Goal: Task Accomplishment & Management: Complete application form

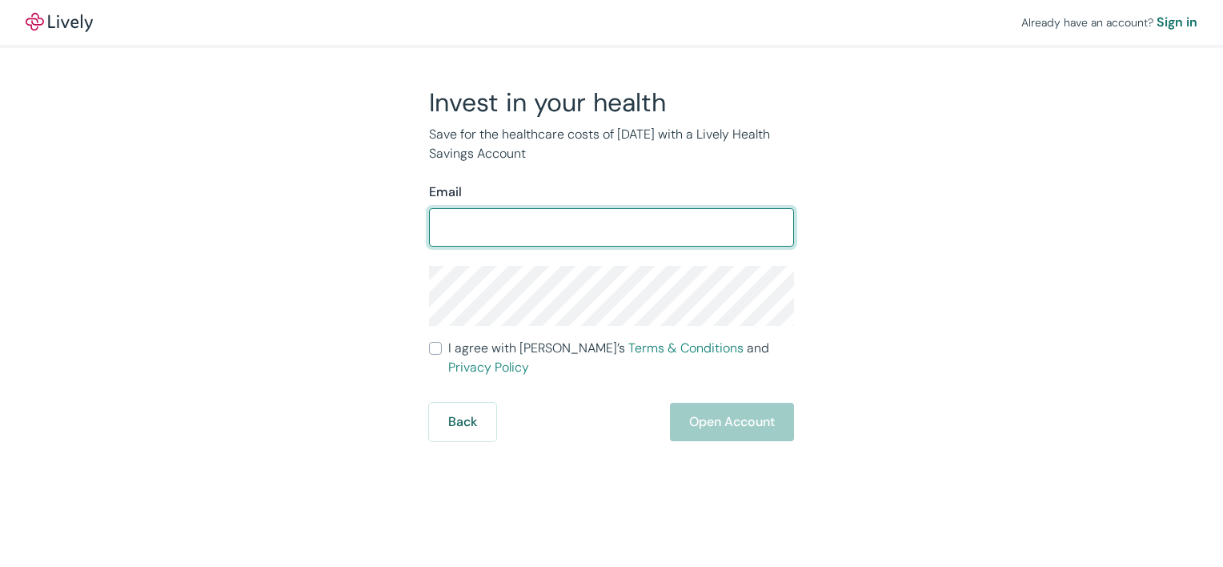
click at [498, 223] on input "Email" at bounding box center [611, 227] width 365 height 32
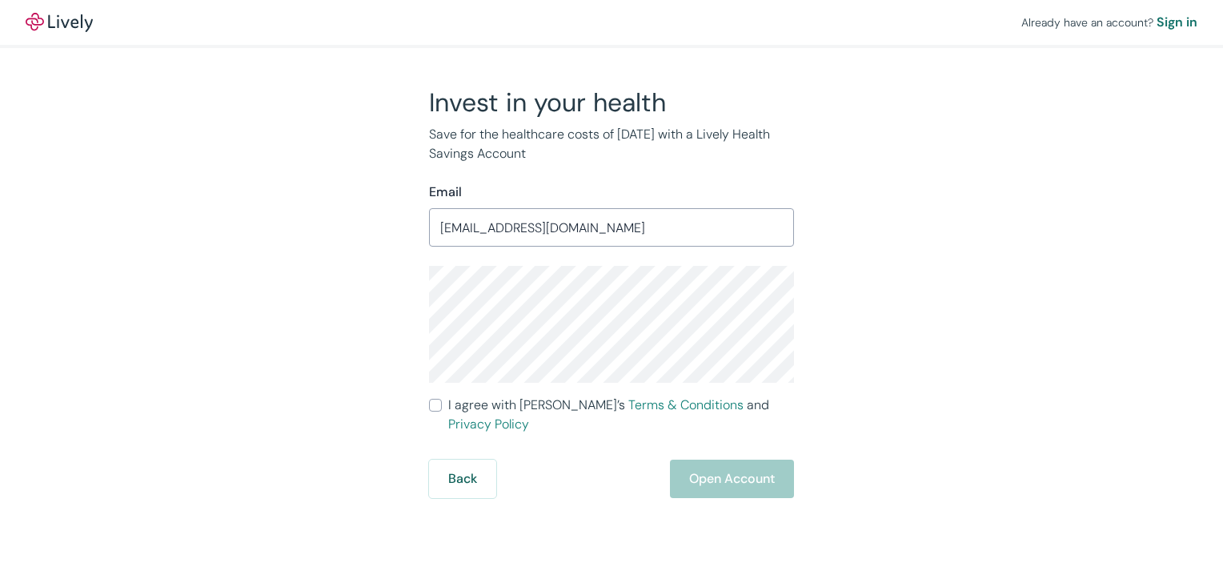
click at [881, 275] on div "Invest in your health Save for the healthcare costs of tomorrow with a Lively H…" at bounding box center [602, 291] width 768 height 411
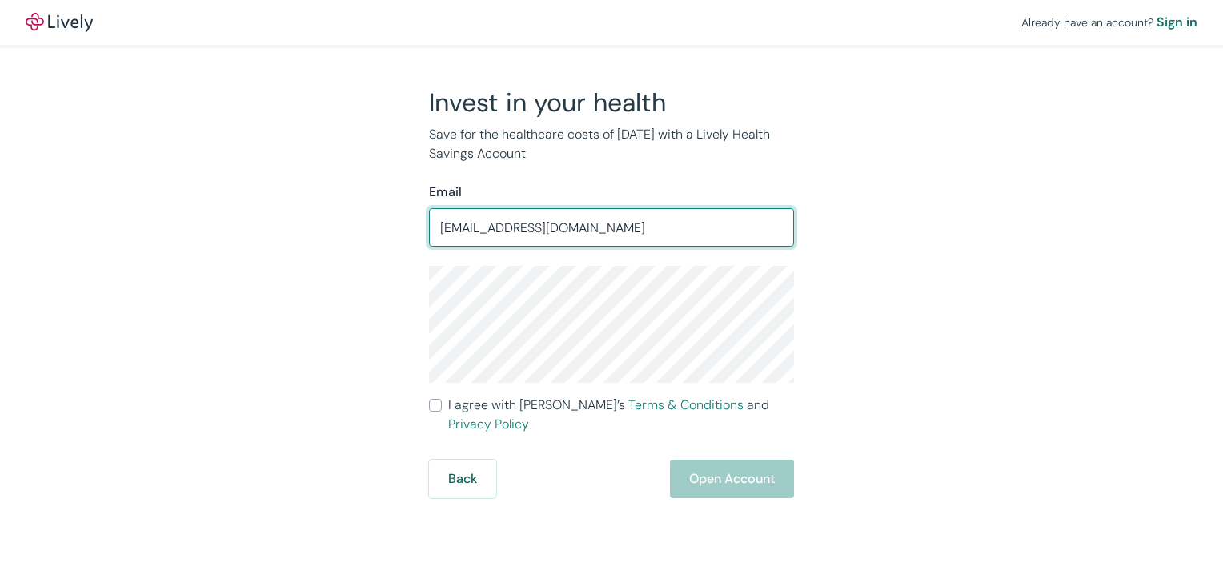
drag, startPoint x: 548, startPoint y: 231, endPoint x: 643, endPoint y: 234, distance: 95.3
click at [643, 234] on input "corrievanausdal@blackcapelectric.com" at bounding box center [611, 227] width 365 height 32
type input "corrievanausdal@gmail.com"
click at [442, 407] on label "I agree with Lively’s Terms & Conditions and Privacy Policy" at bounding box center [611, 414] width 365 height 38
click at [442, 407] on input "I agree with Lively’s Terms & Conditions and Privacy Policy" at bounding box center [435, 405] width 13 height 13
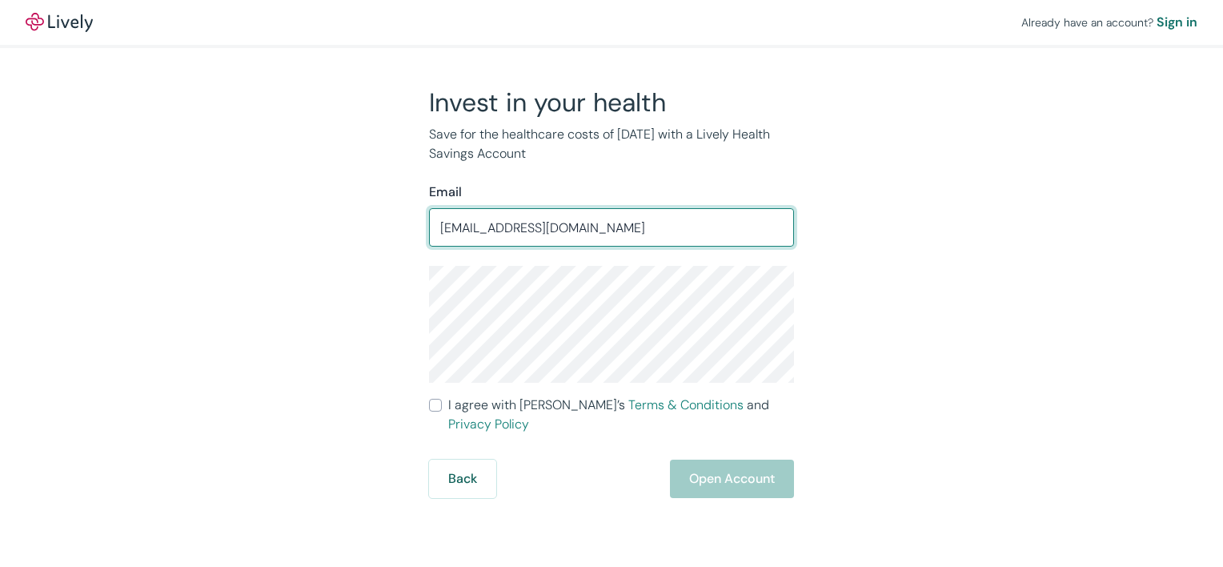
checkbox input "true"
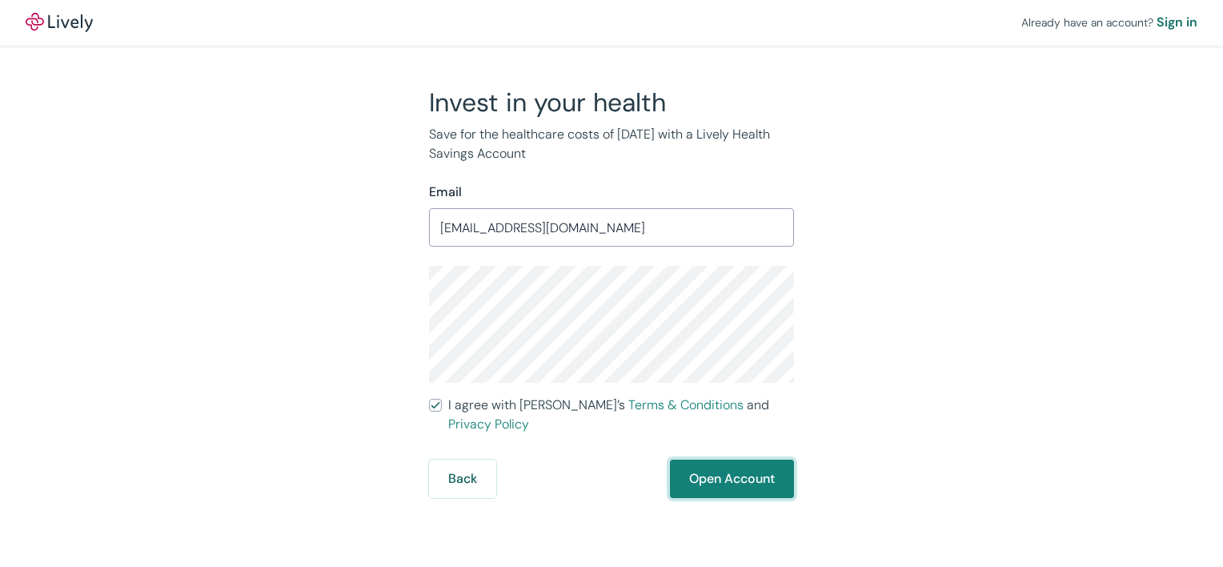
click at [750, 459] on button "Open Account" at bounding box center [732, 478] width 124 height 38
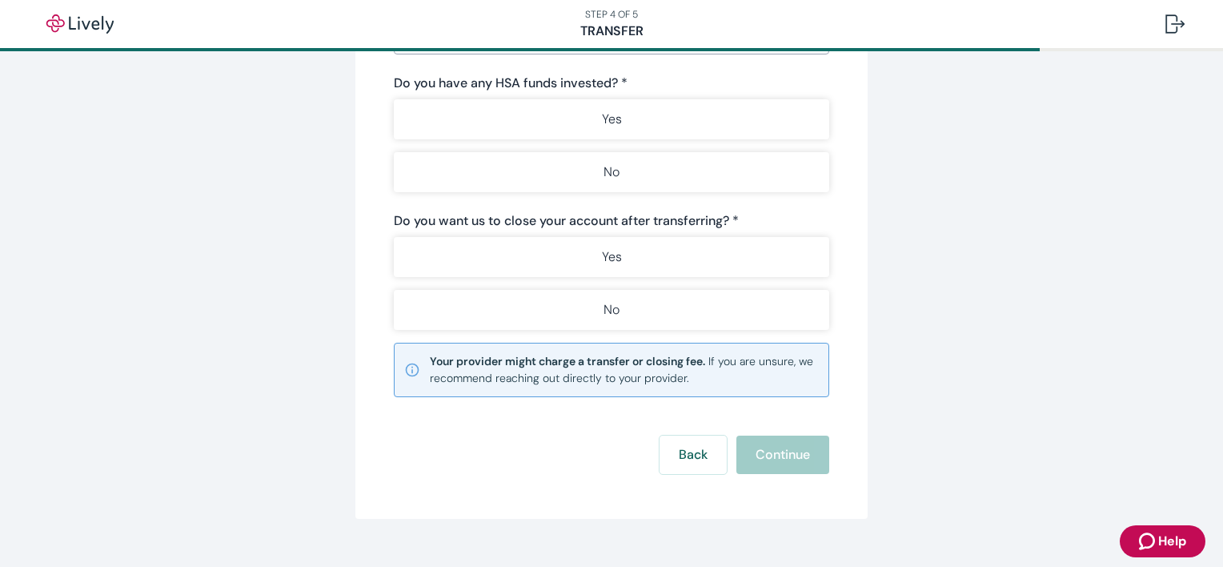
scroll to position [296, 0]
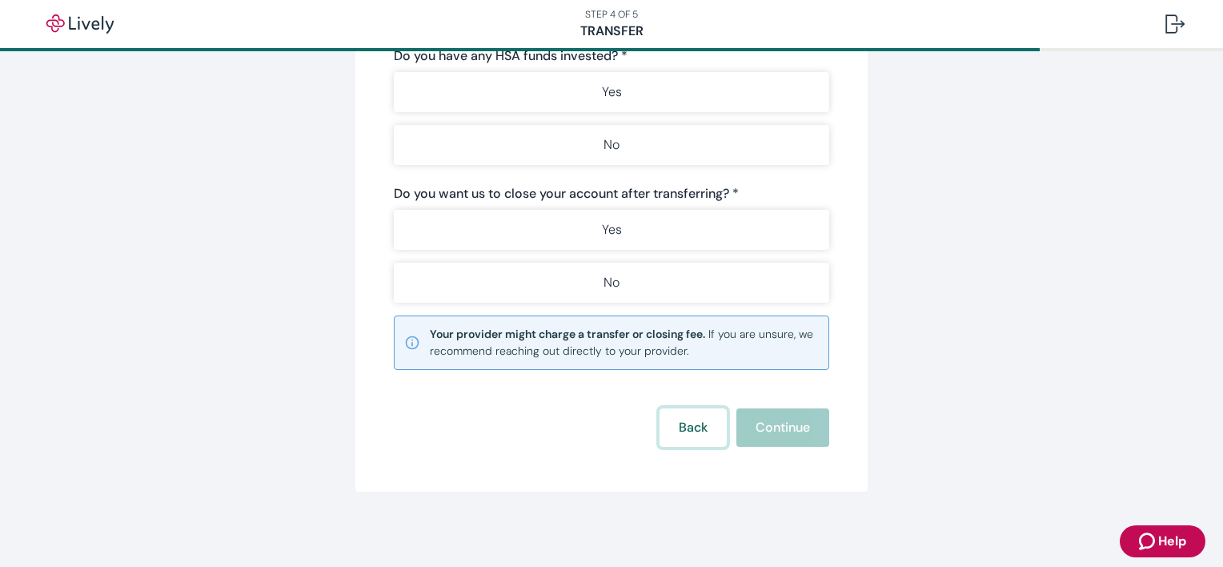
click at [574, 429] on button "Back" at bounding box center [693, 427] width 67 height 38
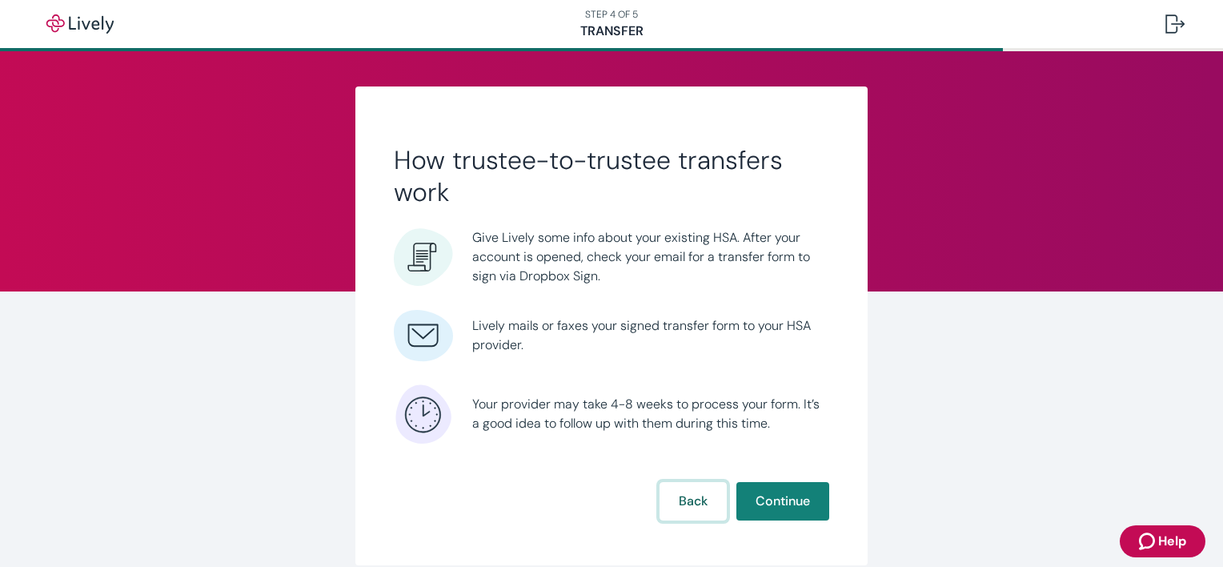
click at [574, 517] on button "Back" at bounding box center [693, 501] width 67 height 38
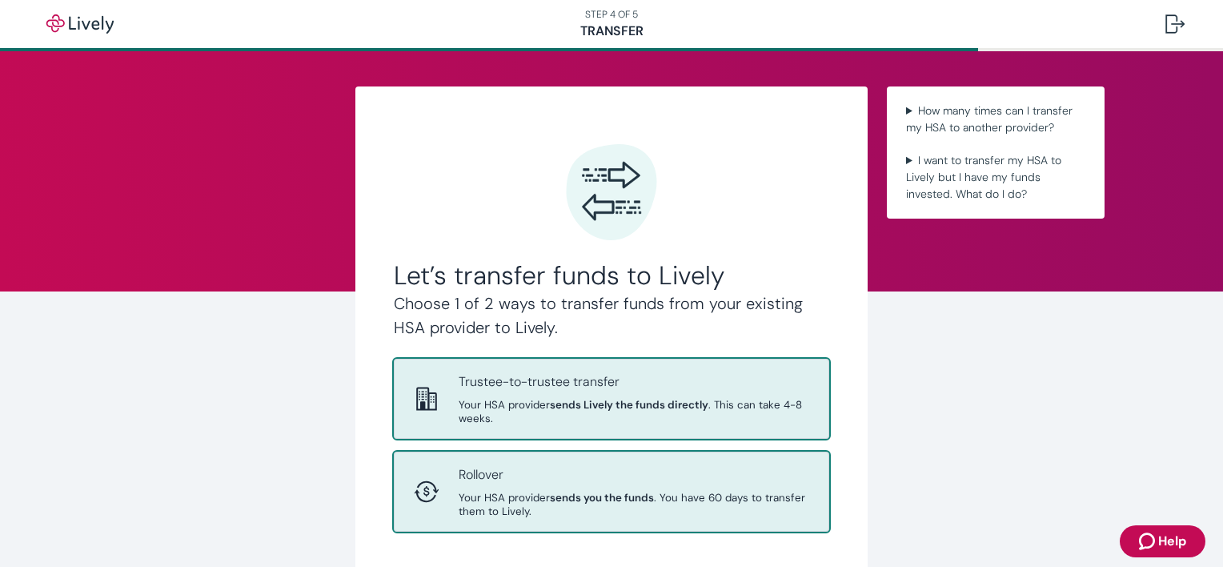
click at [500, 497] on span "Your HSA provider sends you the funds . You have 60 days to transfer them to Li…" at bounding box center [634, 504] width 351 height 27
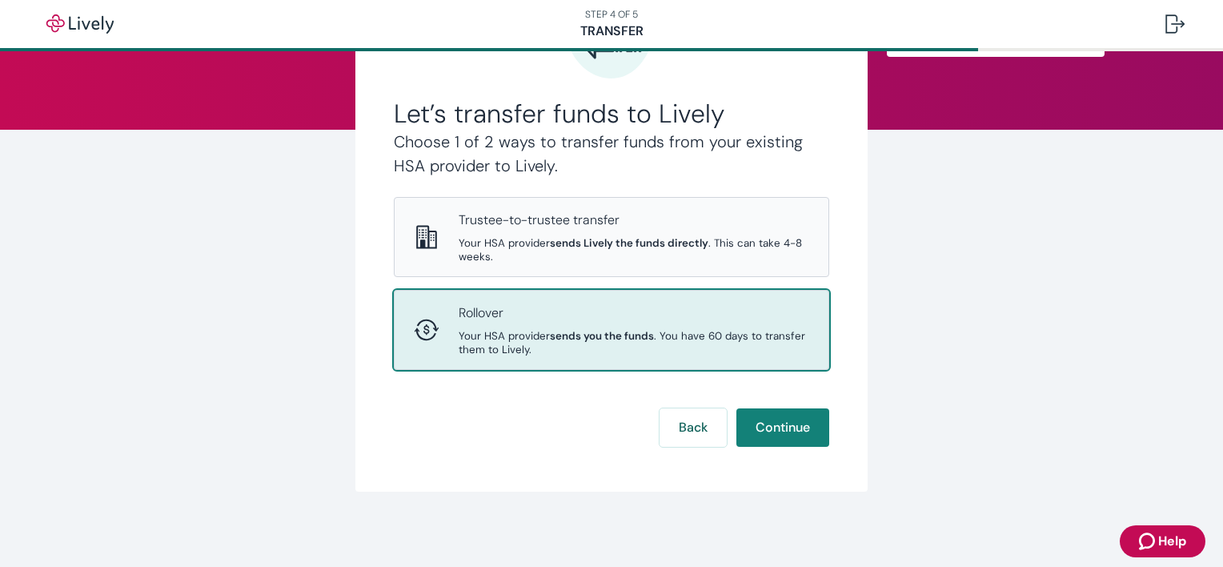
scroll to position [164, 0]
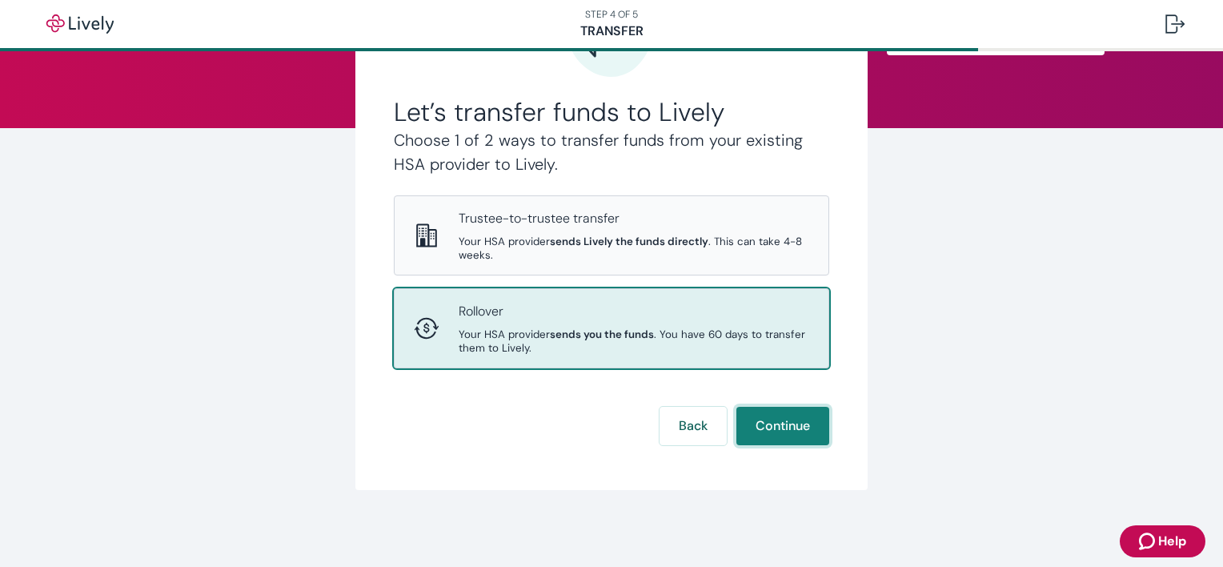
click at [574, 425] on button "Continue" at bounding box center [782, 426] width 93 height 38
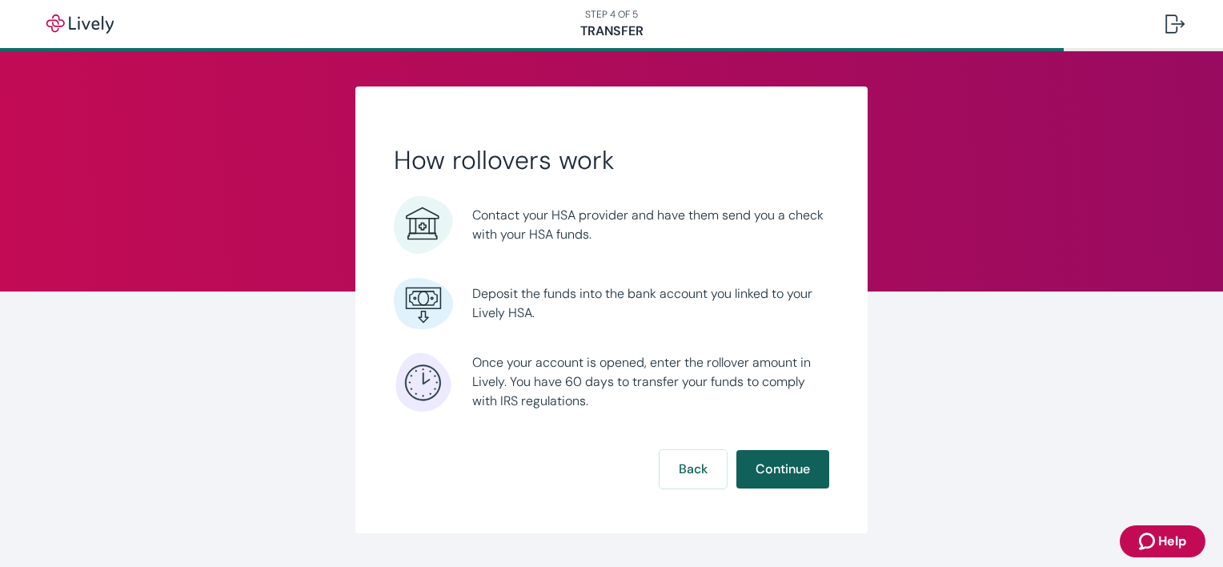
click at [759, 477] on button "Continue" at bounding box center [782, 469] width 93 height 38
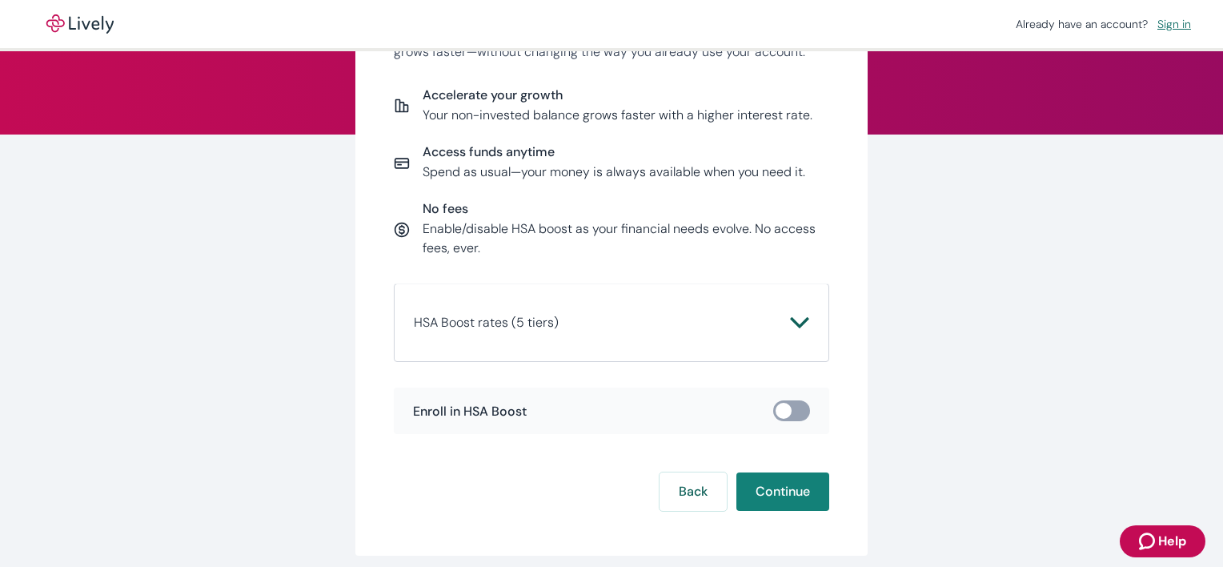
scroll to position [160, 0]
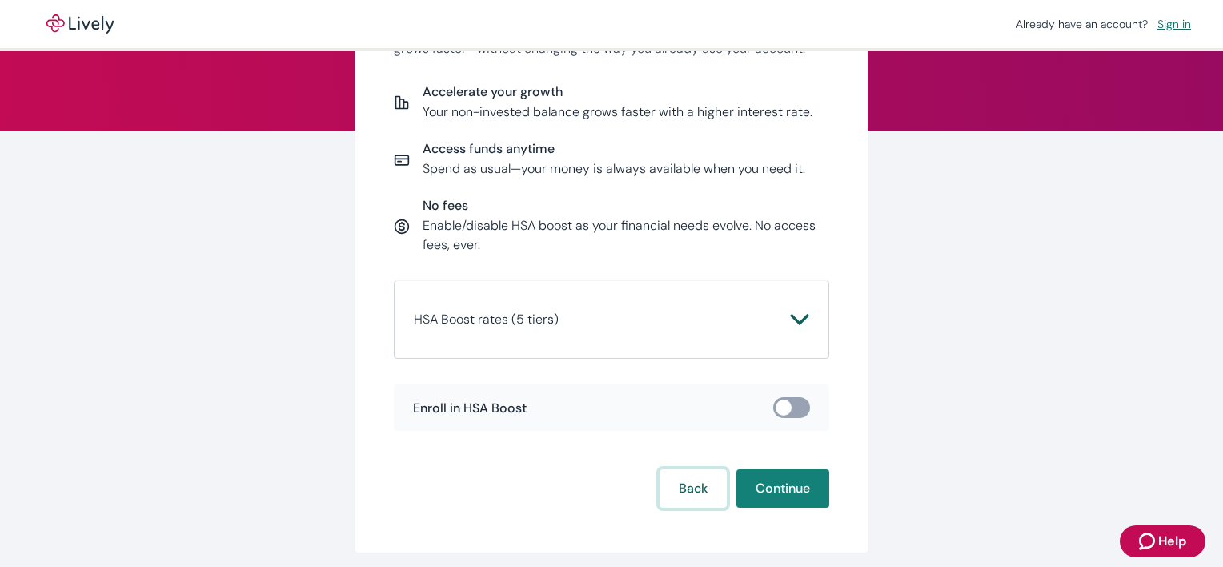
click at [706, 492] on button "Back" at bounding box center [693, 488] width 67 height 38
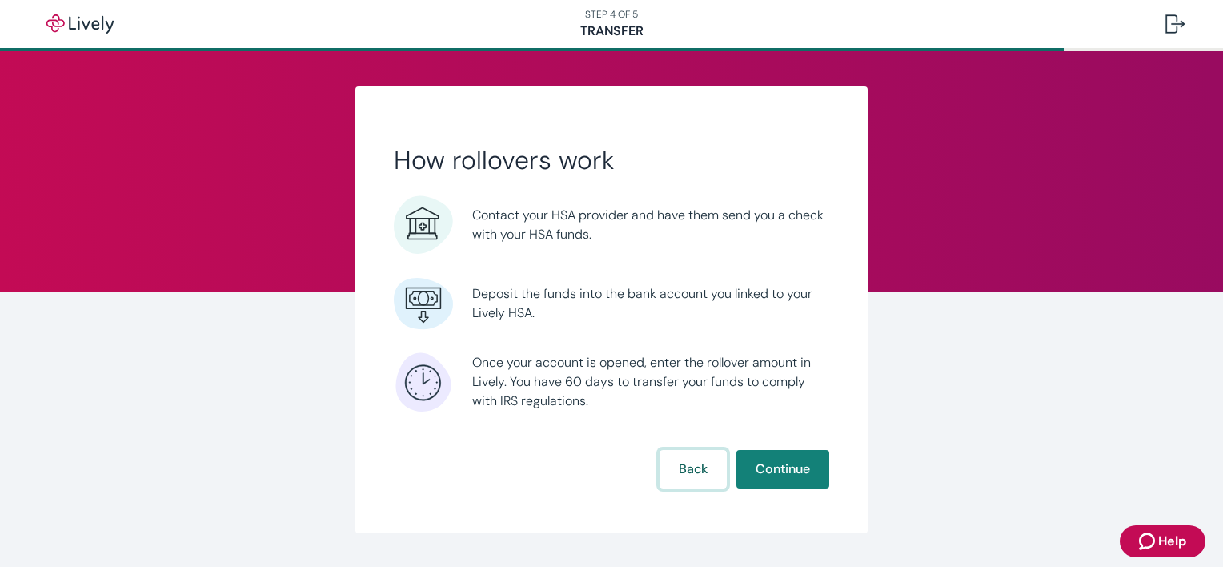
click at [672, 486] on button "Back" at bounding box center [693, 469] width 67 height 38
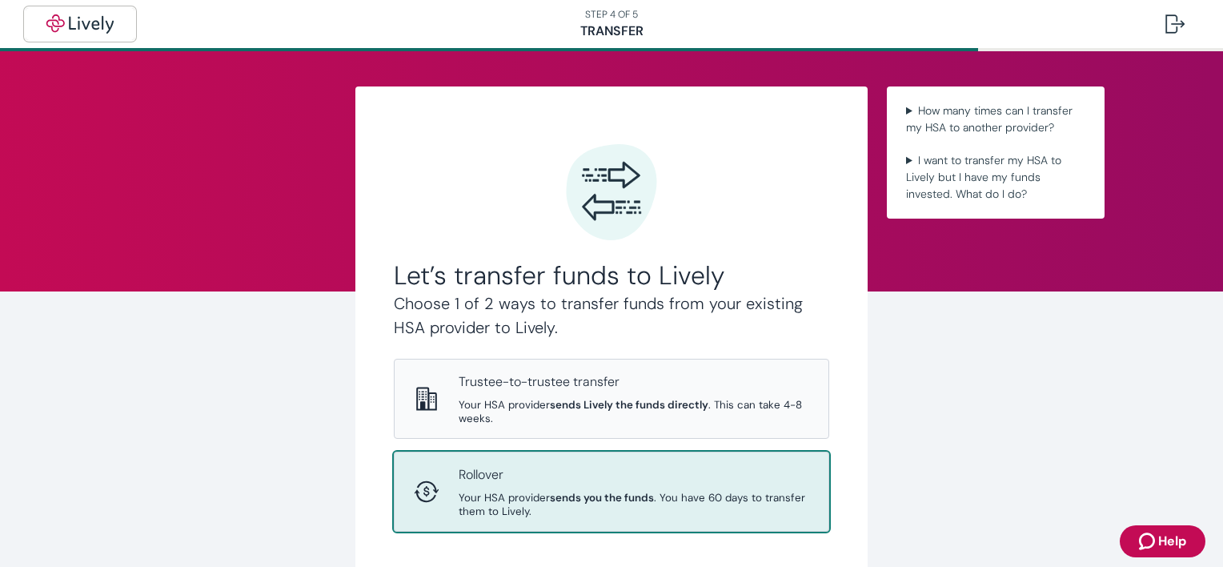
click at [94, 34] on button "button" at bounding box center [80, 24] width 109 height 32
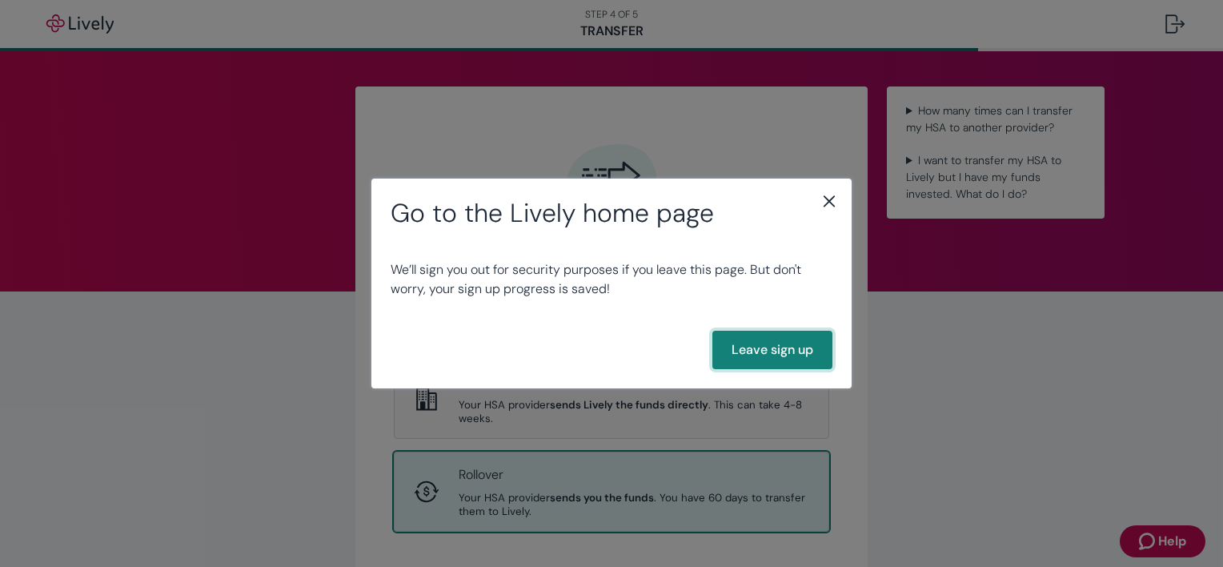
click at [742, 354] on button "Leave sign up" at bounding box center [772, 350] width 120 height 38
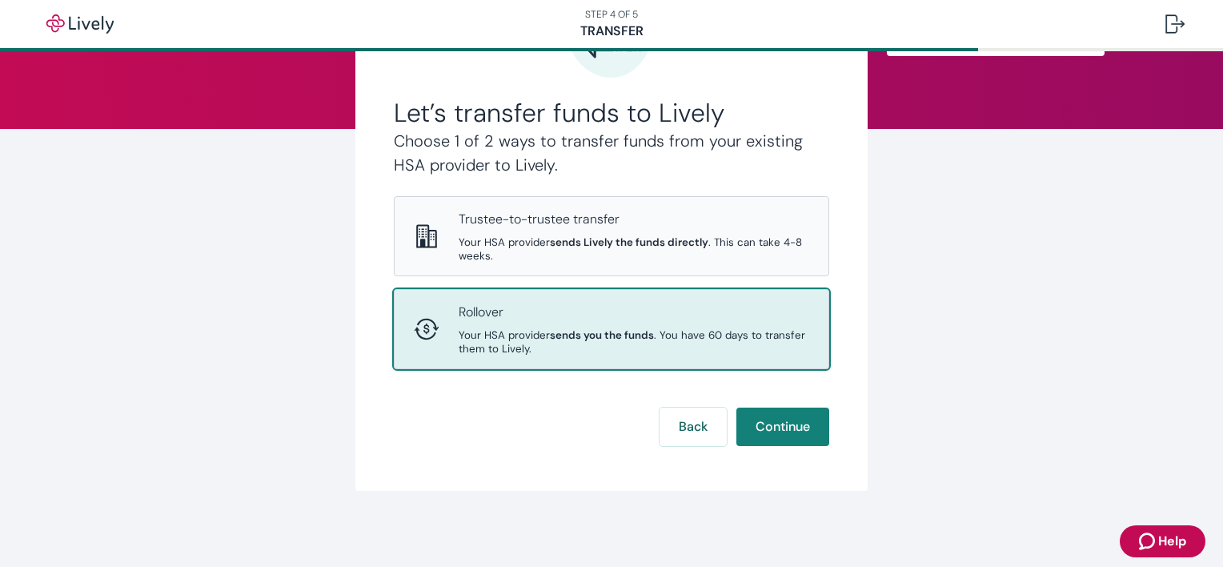
scroll to position [164, 0]
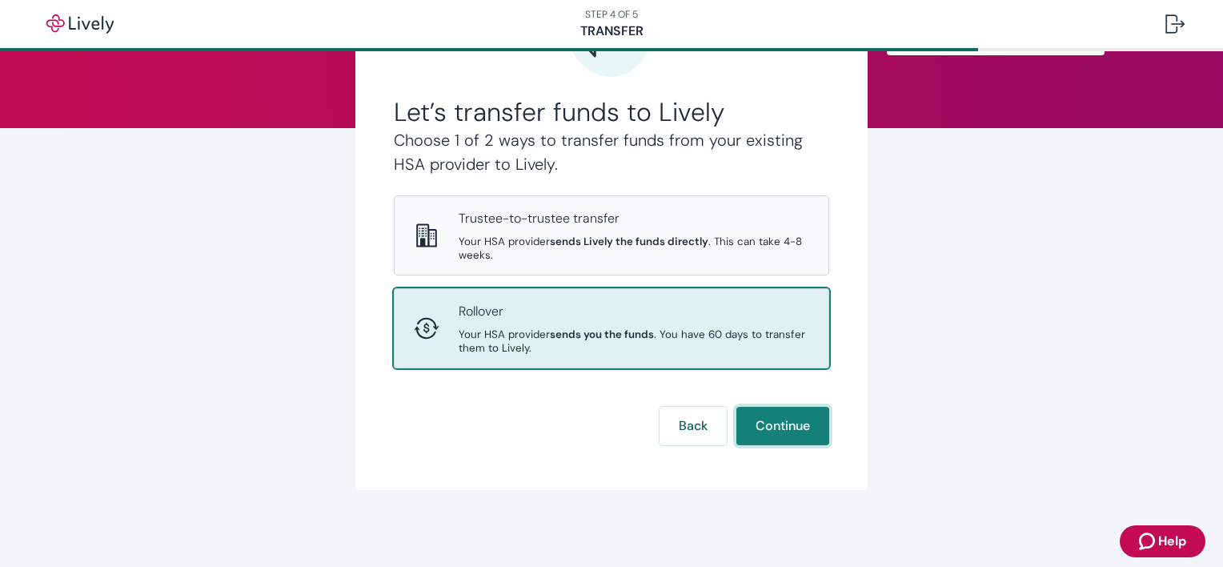
click at [737, 432] on button "Continue" at bounding box center [782, 426] width 93 height 38
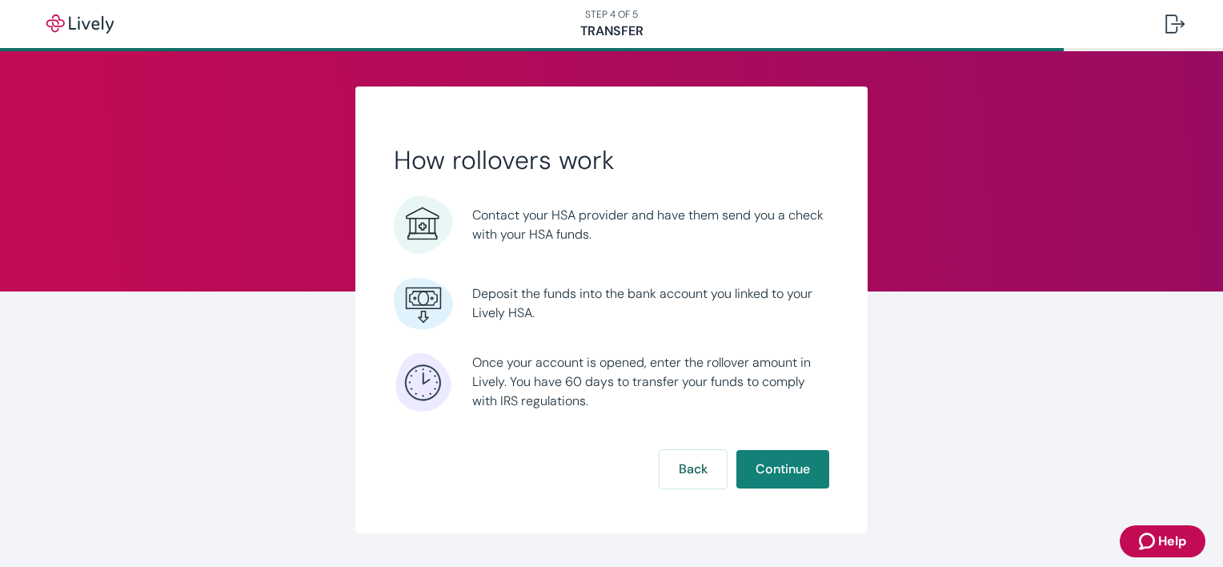
click at [664, 488] on div "How rollovers work Contact your HSA provider and have them send you a check wit…" at bounding box center [611, 309] width 512 height 447
click at [688, 474] on button "Back" at bounding box center [693, 469] width 67 height 38
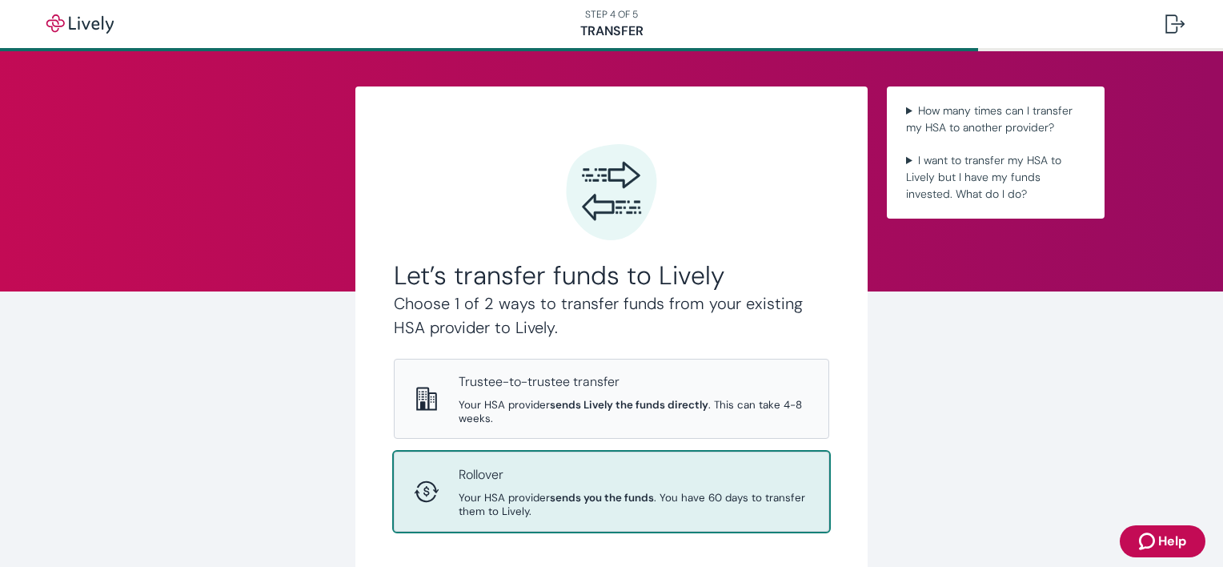
scroll to position [164, 0]
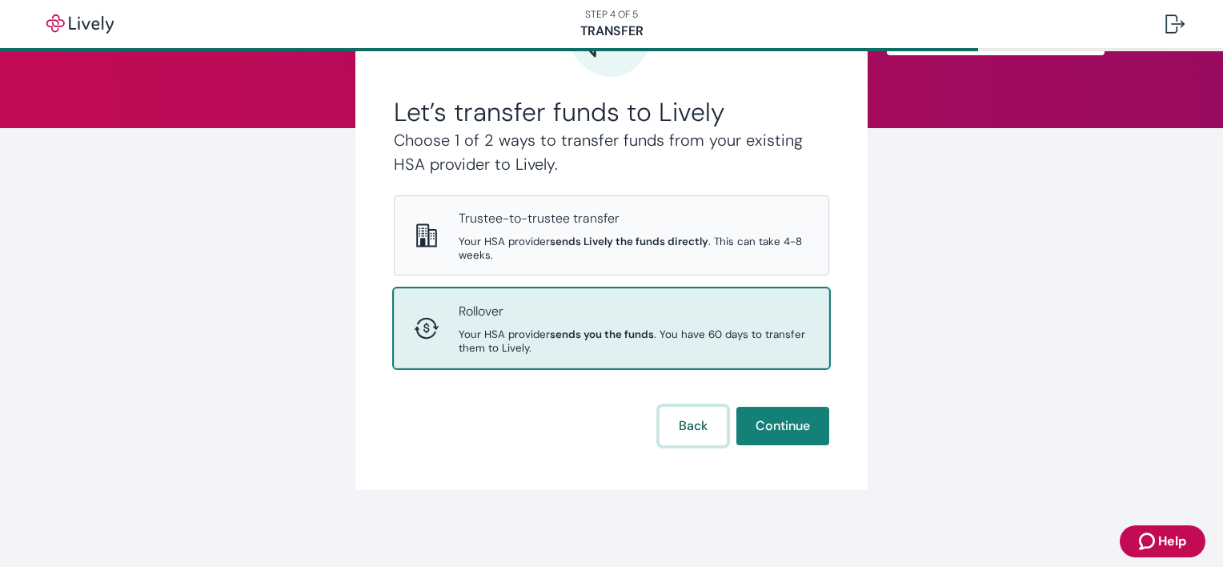
click at [703, 438] on button "Back" at bounding box center [693, 426] width 67 height 38
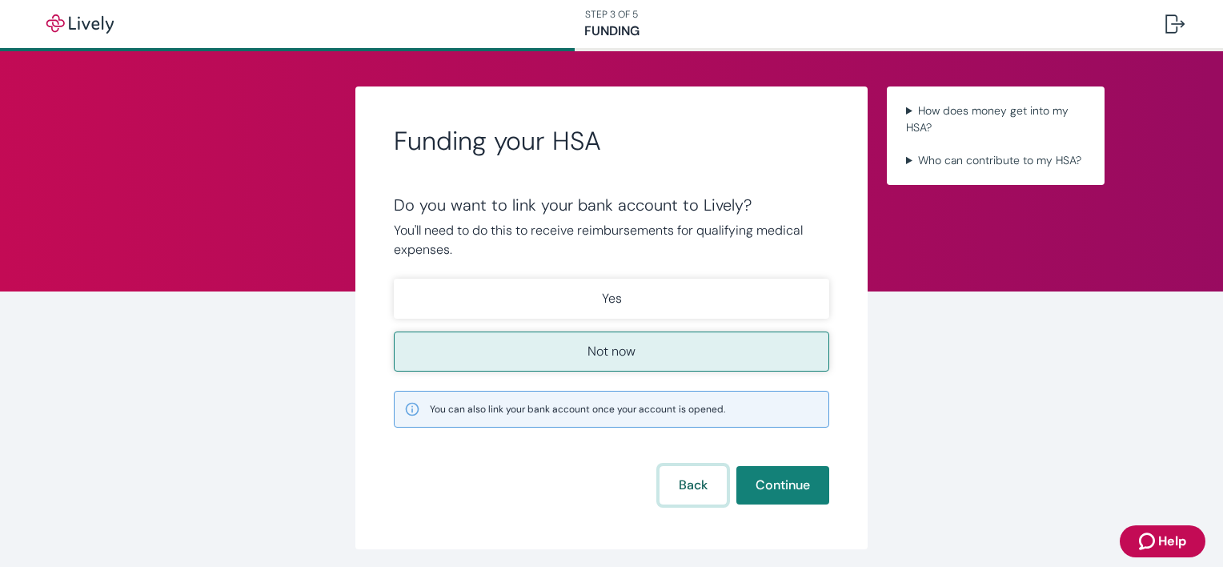
click at [688, 487] on button "Back" at bounding box center [693, 485] width 67 height 38
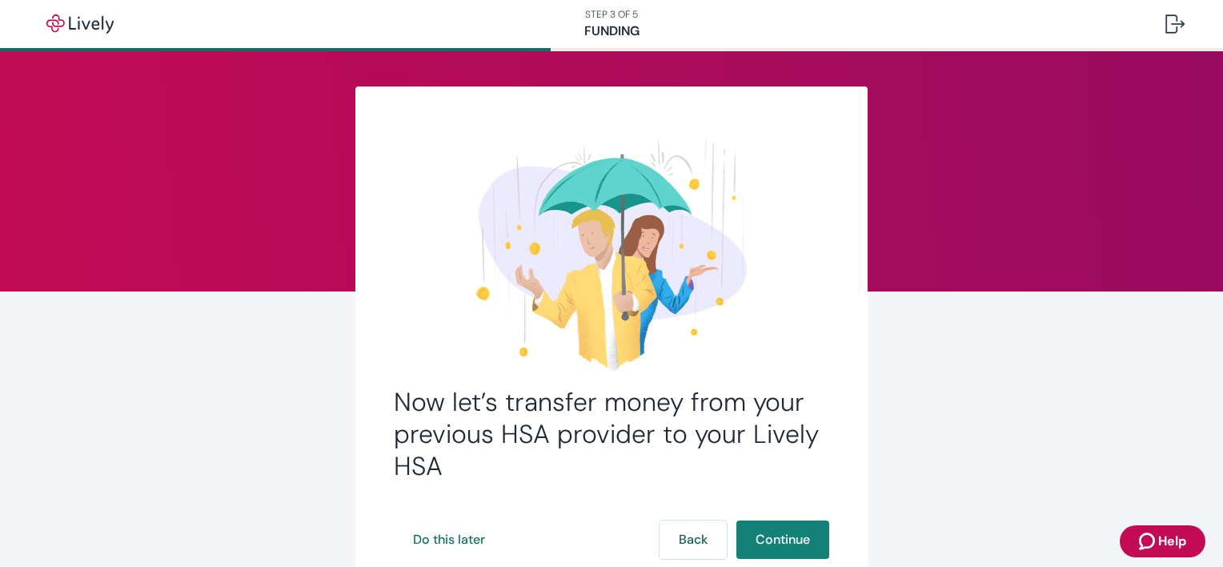
scroll to position [80, 0]
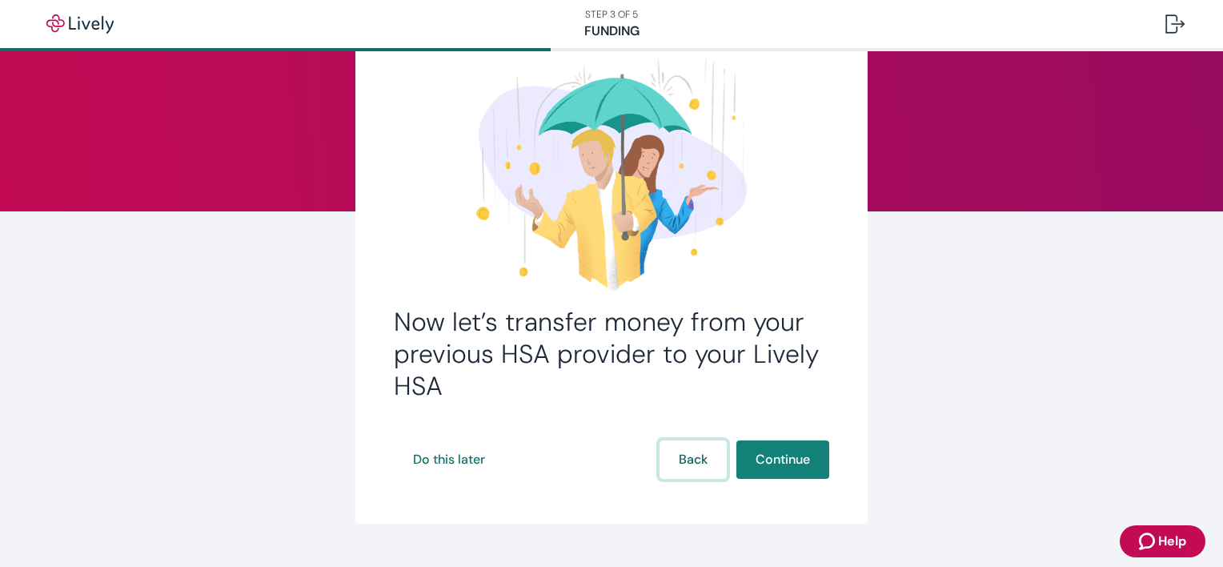
click at [702, 468] on button "Back" at bounding box center [693, 459] width 67 height 38
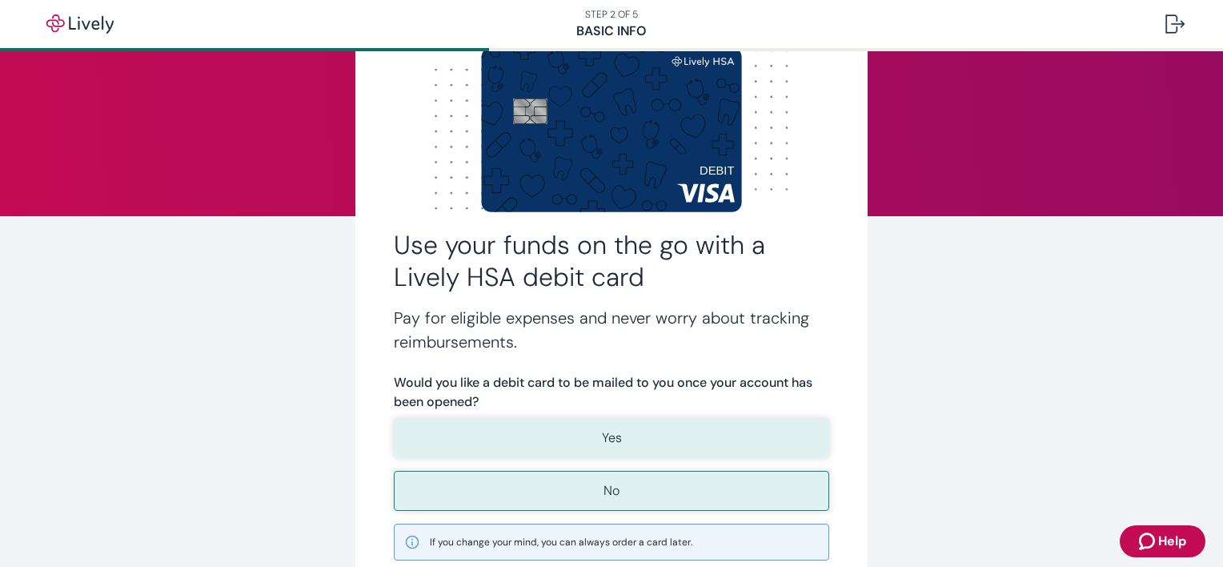
scroll to position [240, 0]
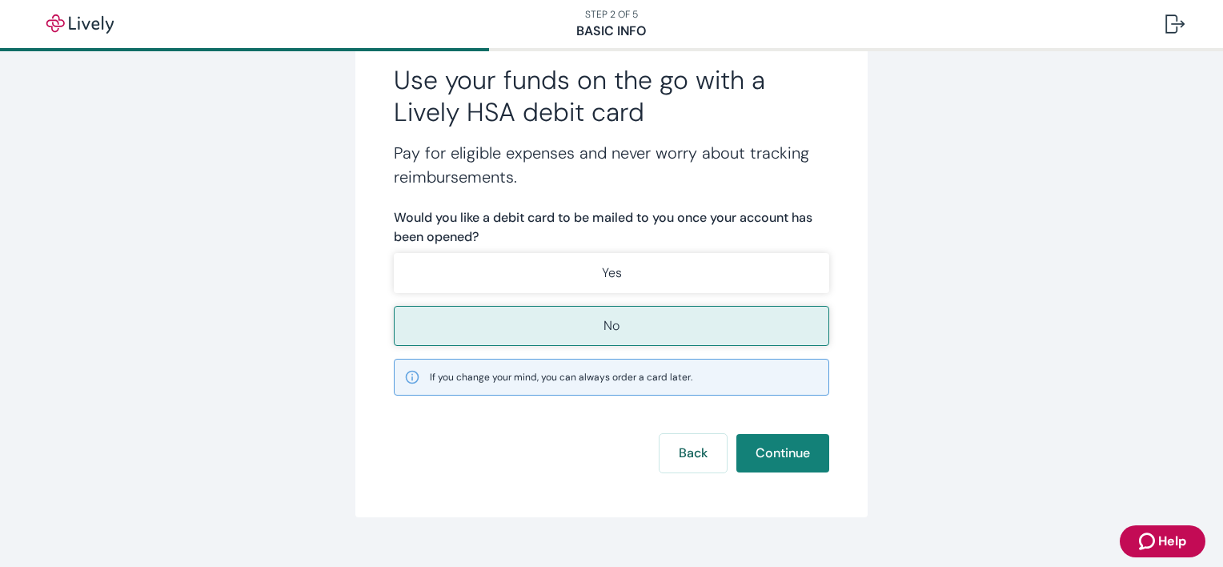
click at [672, 428] on form "Would you like a debit card to be mailed to you once your account has been open…" at bounding box center [611, 340] width 435 height 264
click at [679, 463] on button "Back" at bounding box center [693, 453] width 67 height 38
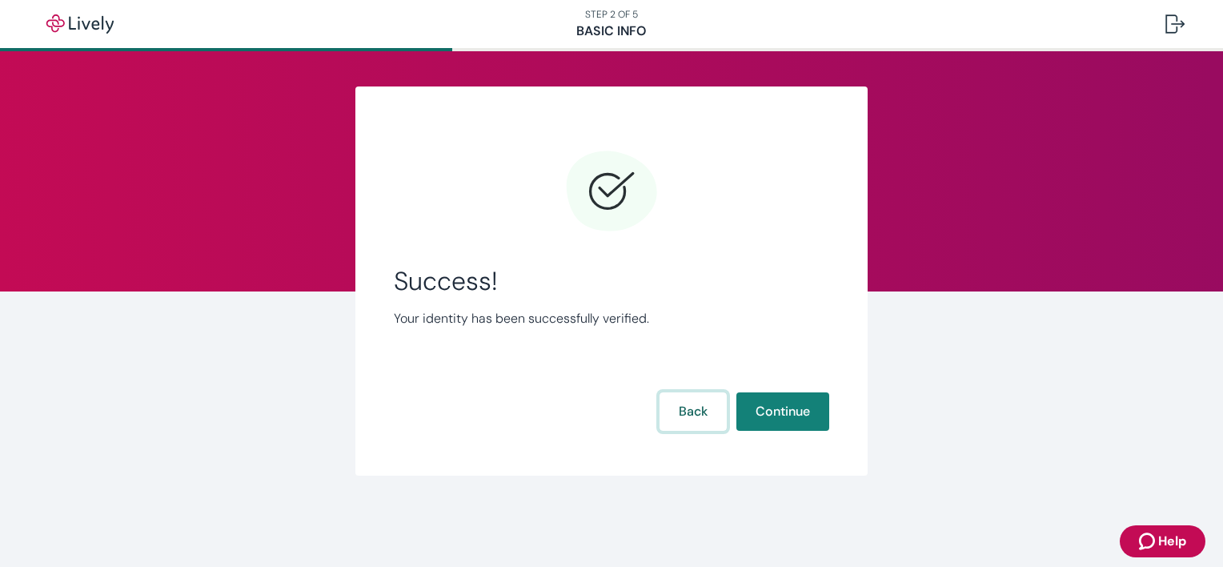
click at [692, 419] on button "Back" at bounding box center [693, 411] width 67 height 38
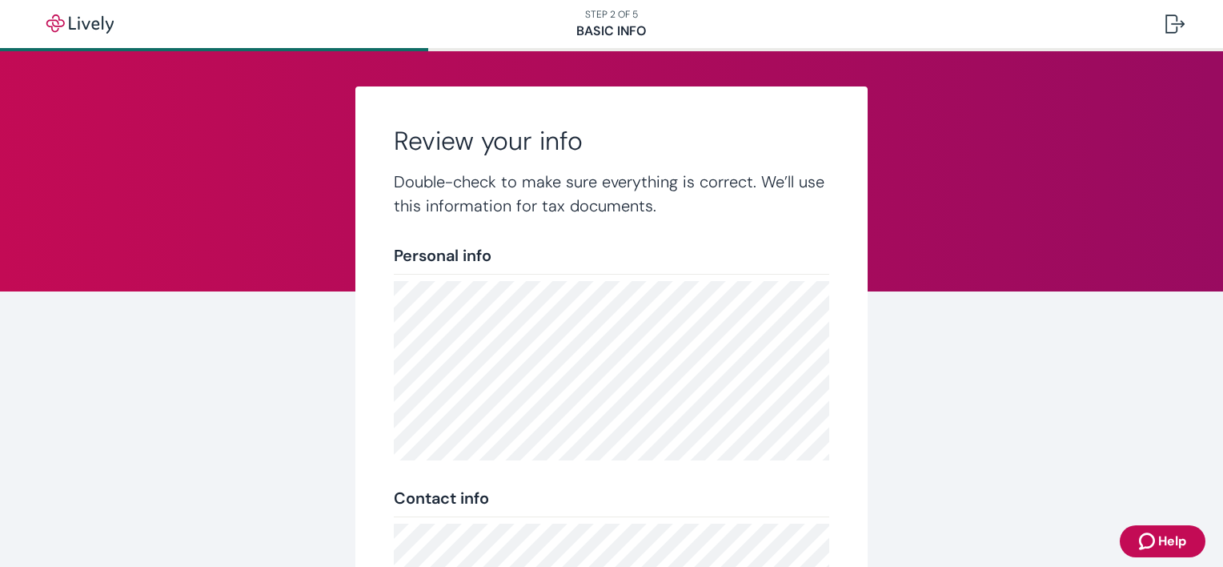
scroll to position [341, 0]
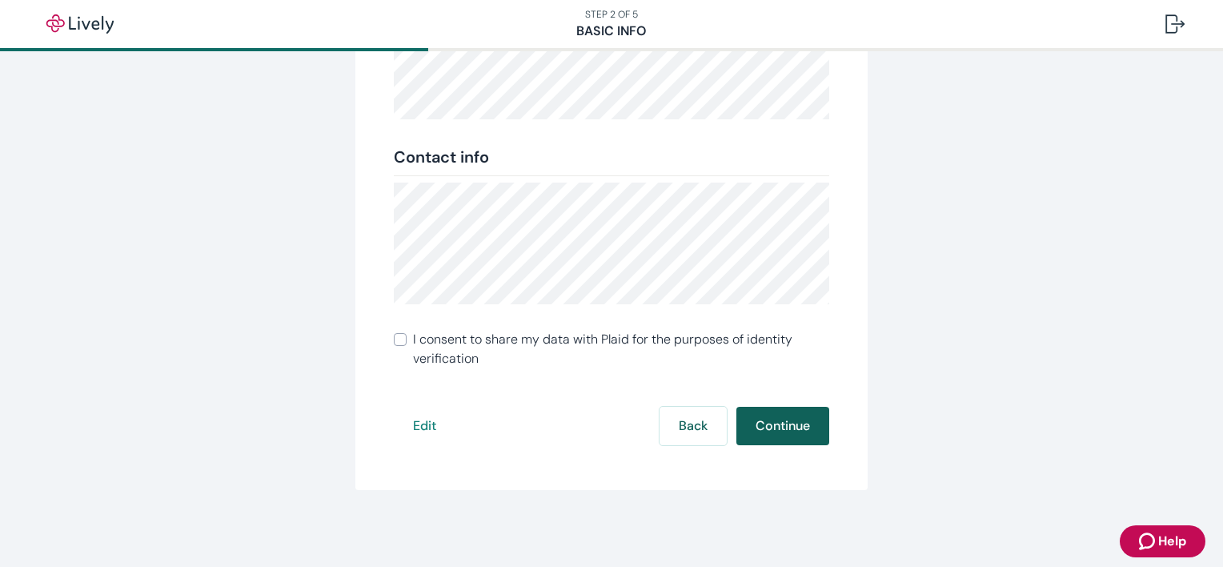
click at [761, 416] on button "Continue" at bounding box center [782, 426] width 93 height 38
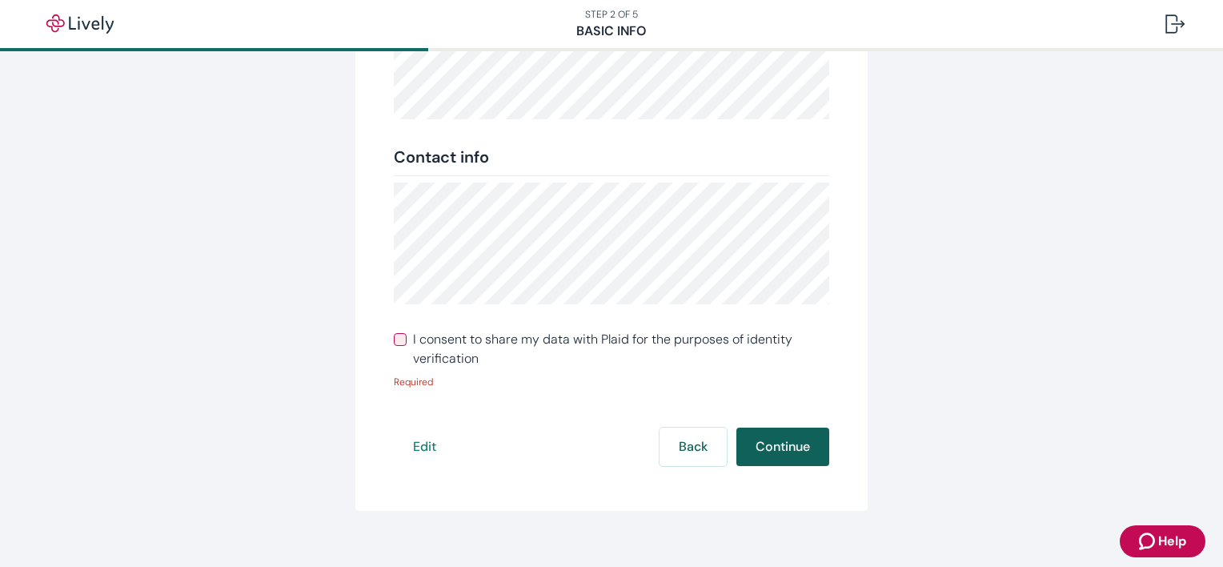
click at [772, 450] on button "Continue" at bounding box center [782, 446] width 93 height 38
click at [680, 443] on button "Back" at bounding box center [693, 446] width 67 height 38
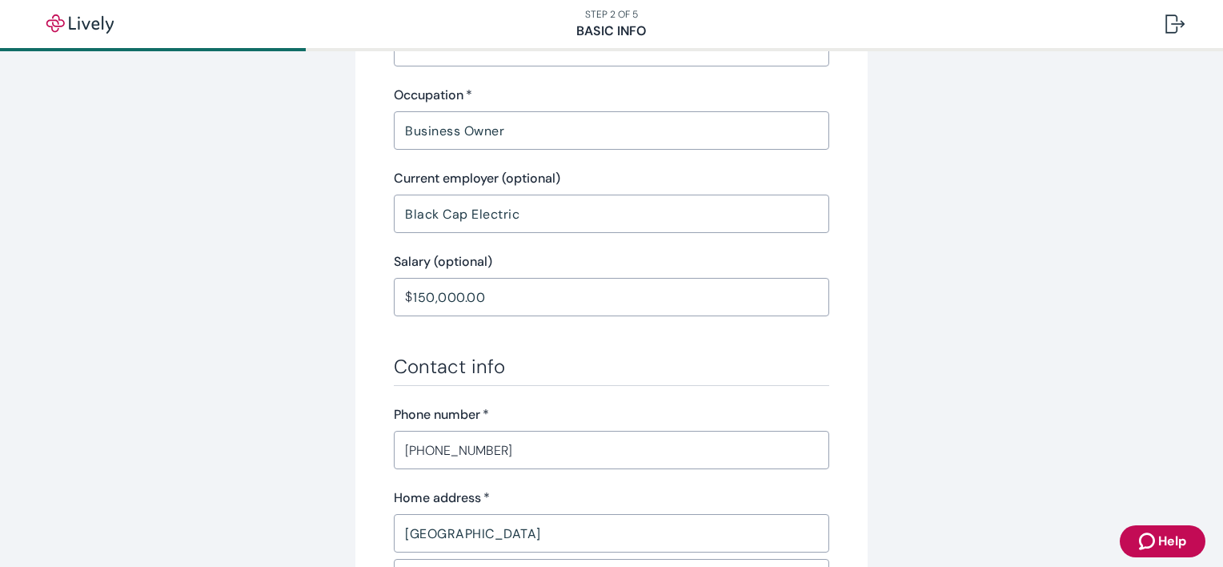
scroll to position [1089, 0]
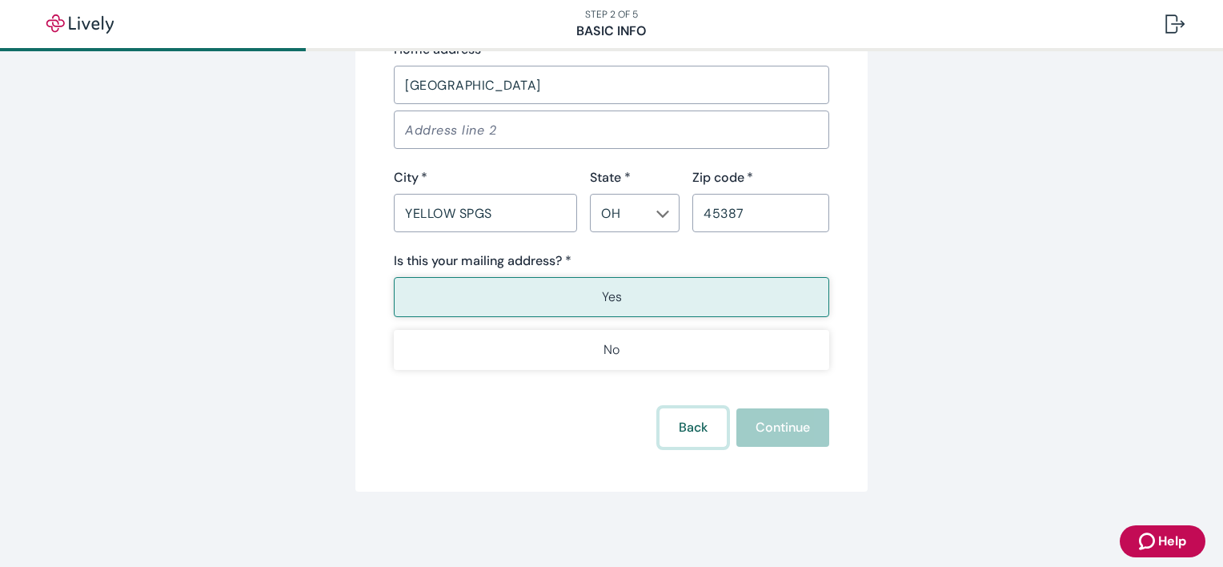
click at [688, 418] on button "Back" at bounding box center [693, 427] width 67 height 38
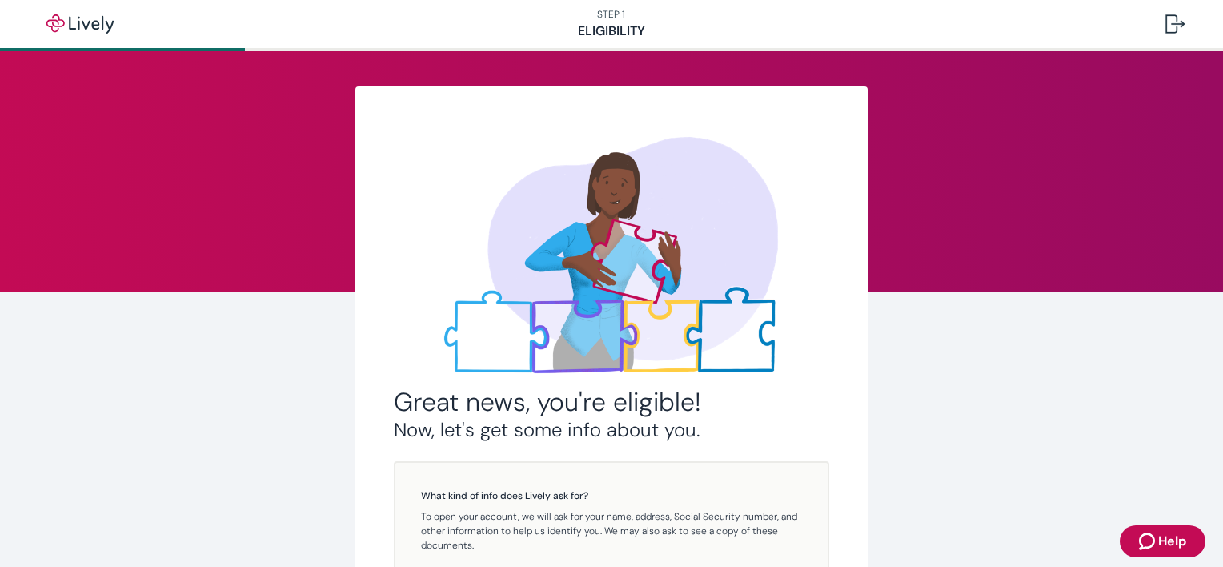
scroll to position [288, 0]
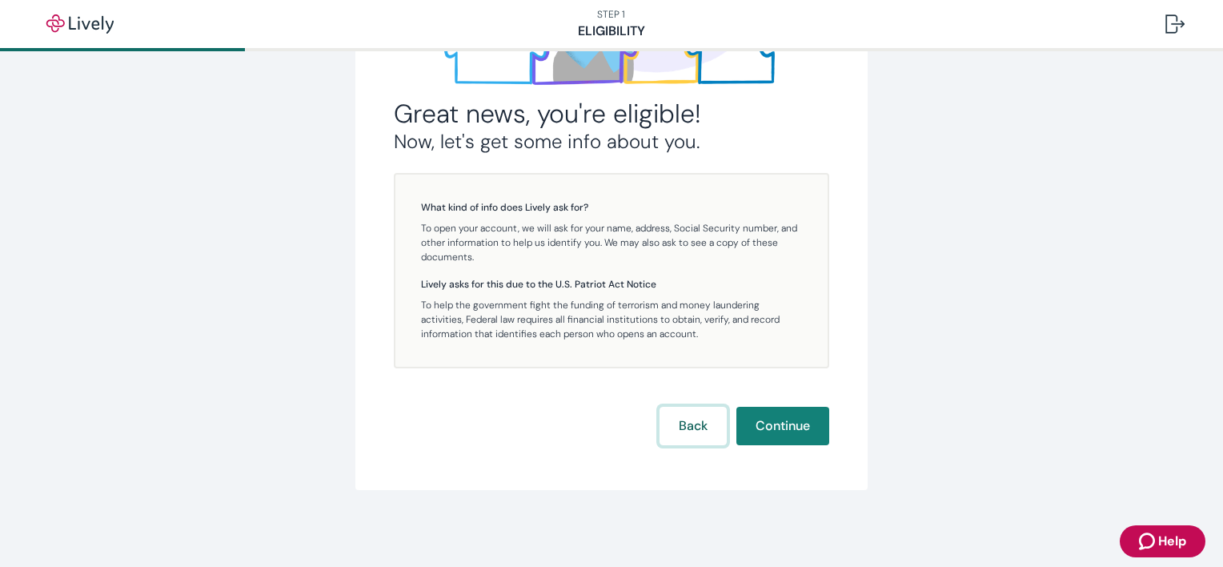
click at [688, 418] on button "Back" at bounding box center [693, 426] width 67 height 38
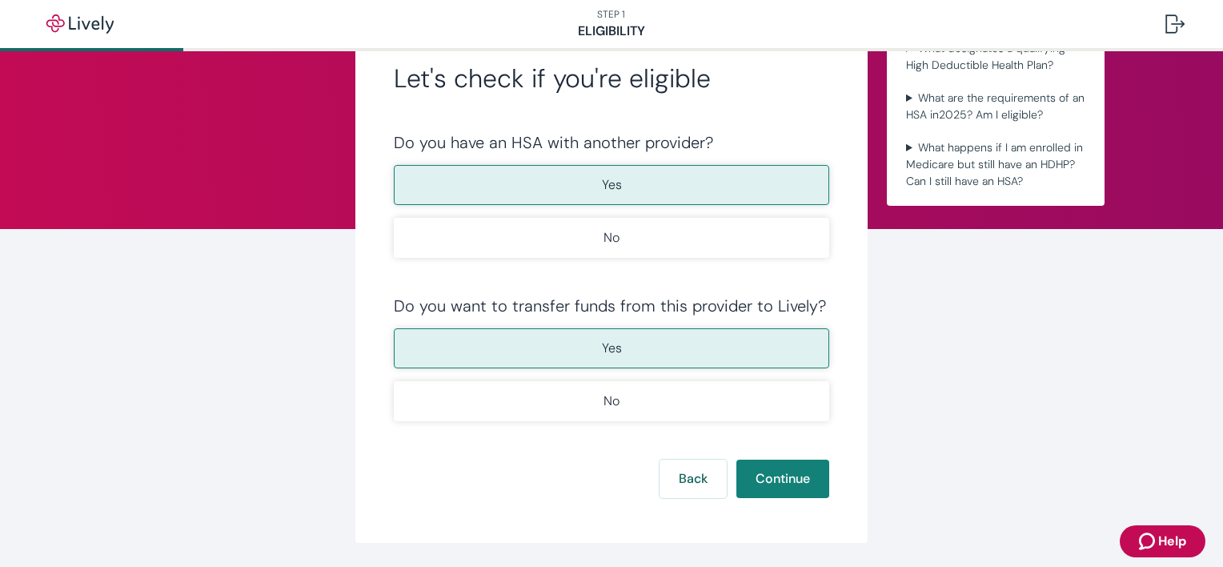
scroll to position [114, 0]
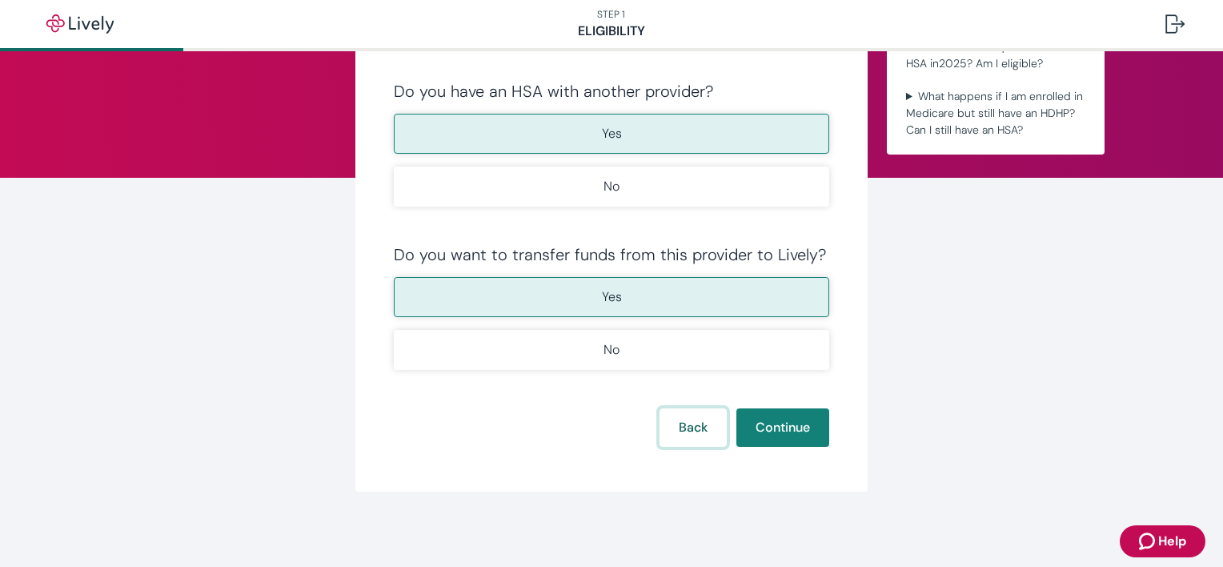
click at [699, 427] on button "Back" at bounding box center [693, 427] width 67 height 38
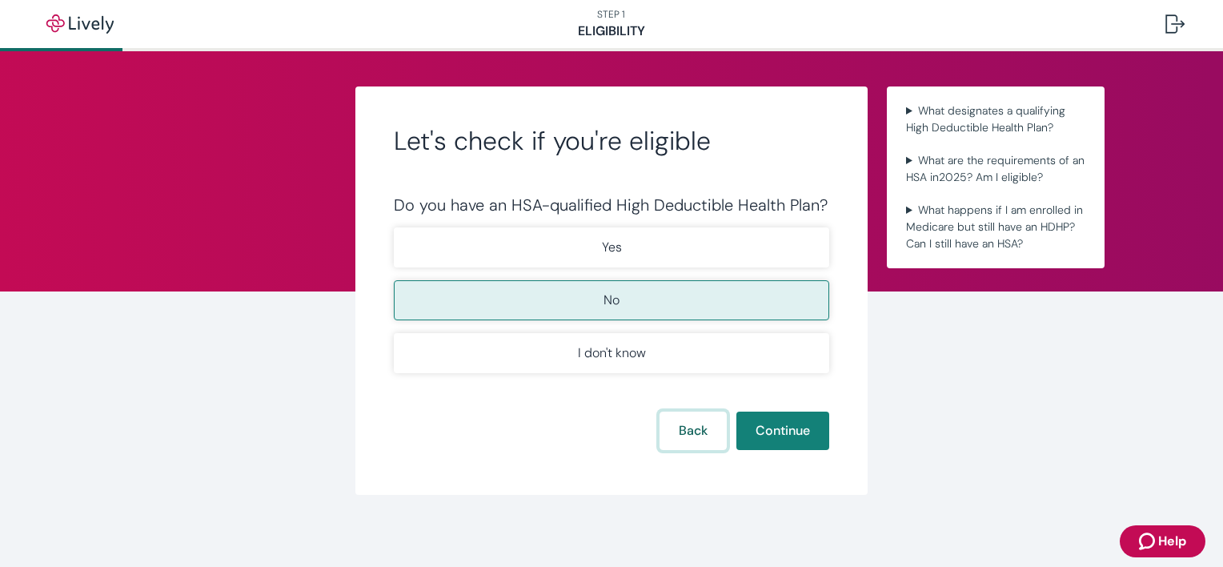
click at [699, 427] on button "Back" at bounding box center [693, 430] width 67 height 38
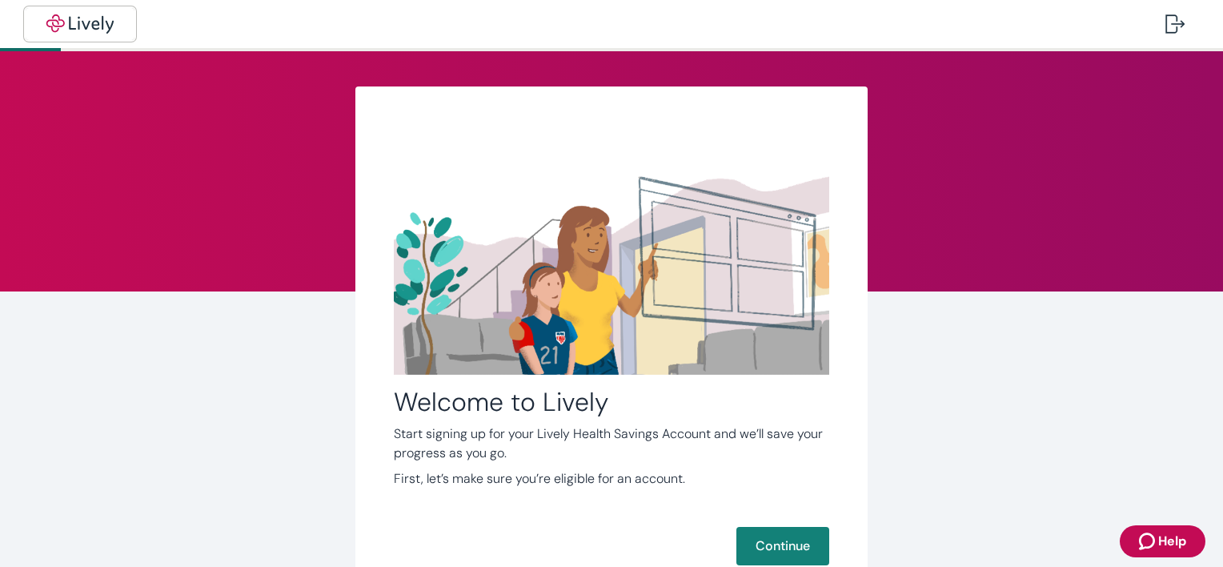
click at [102, 26] on img "button" at bounding box center [80, 23] width 90 height 19
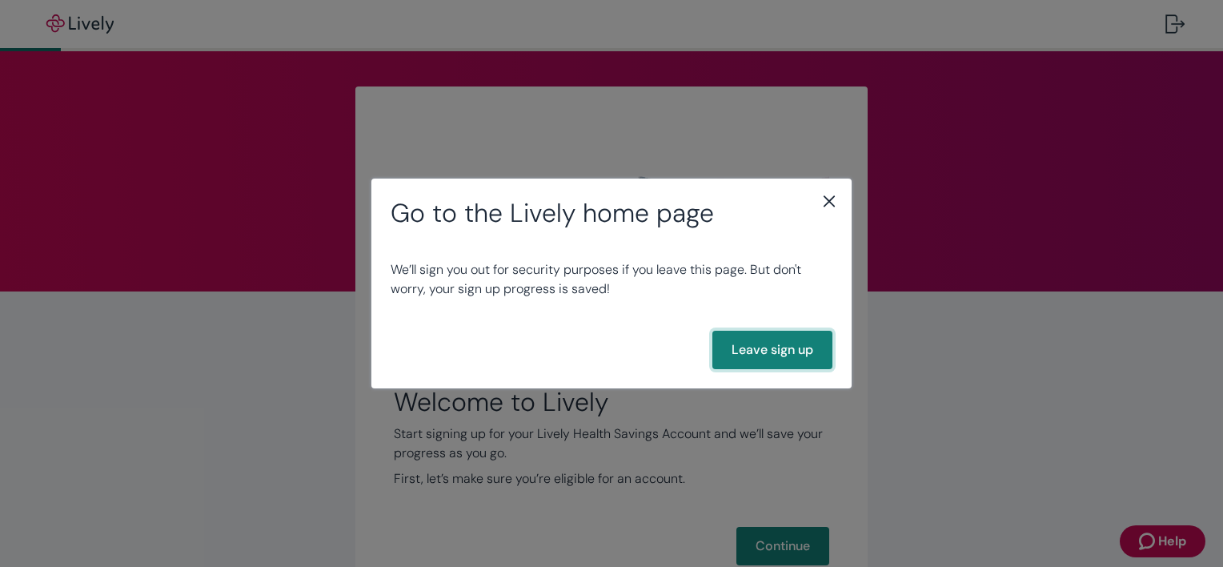
click at [777, 352] on button "Leave sign up" at bounding box center [772, 350] width 120 height 38
